Goal: Navigation & Orientation: Go to known website

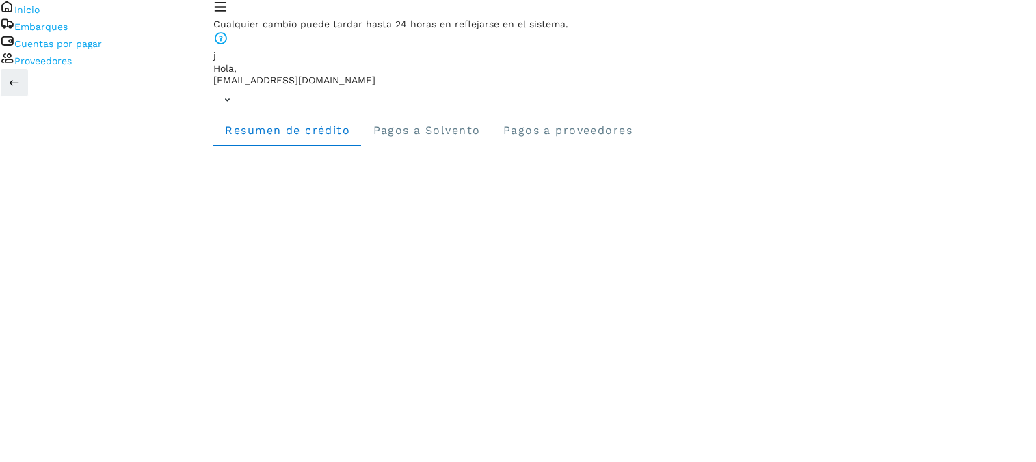
scroll to position [396, 0]
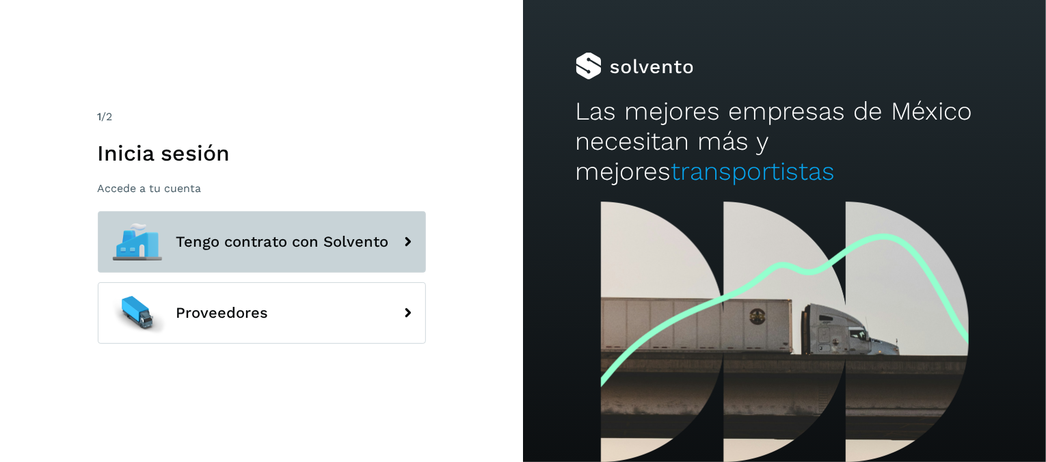
click at [325, 229] on button "Tengo contrato con Solvento" at bounding box center [262, 242] width 328 height 62
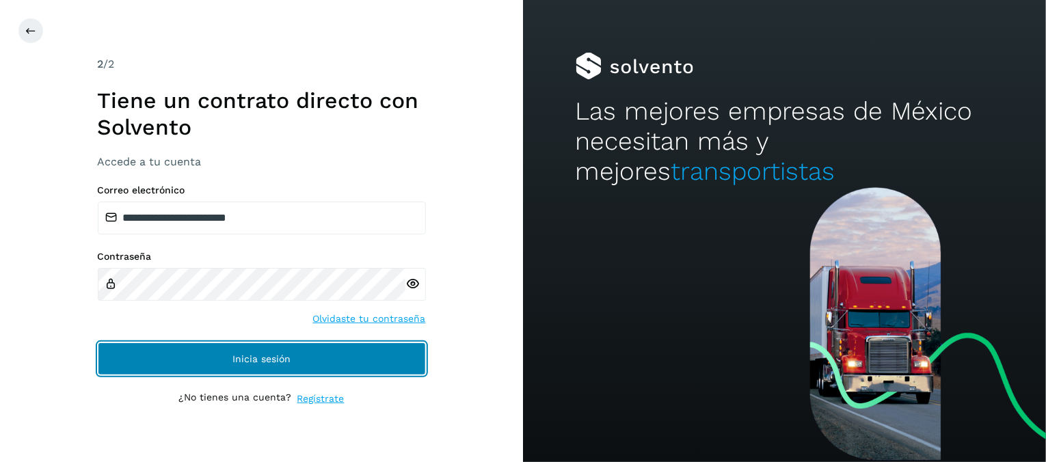
click at [309, 347] on button "Inicia sesión" at bounding box center [262, 358] width 328 height 33
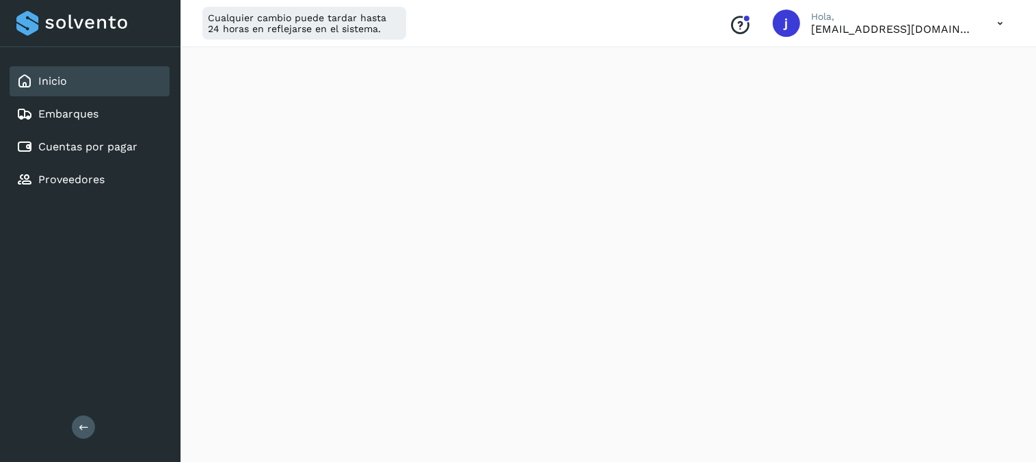
scroll to position [249, 0]
